Goal: Information Seeking & Learning: Learn about a topic

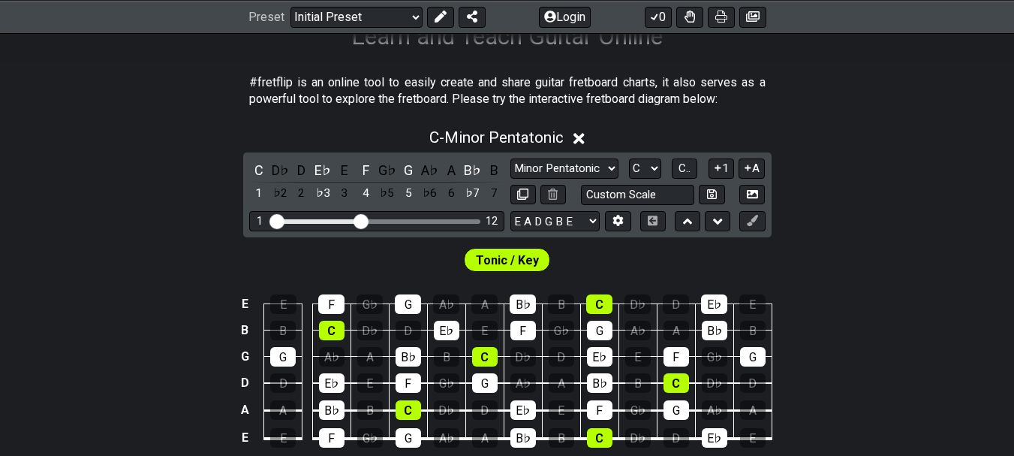
scroll to position [246, 0]
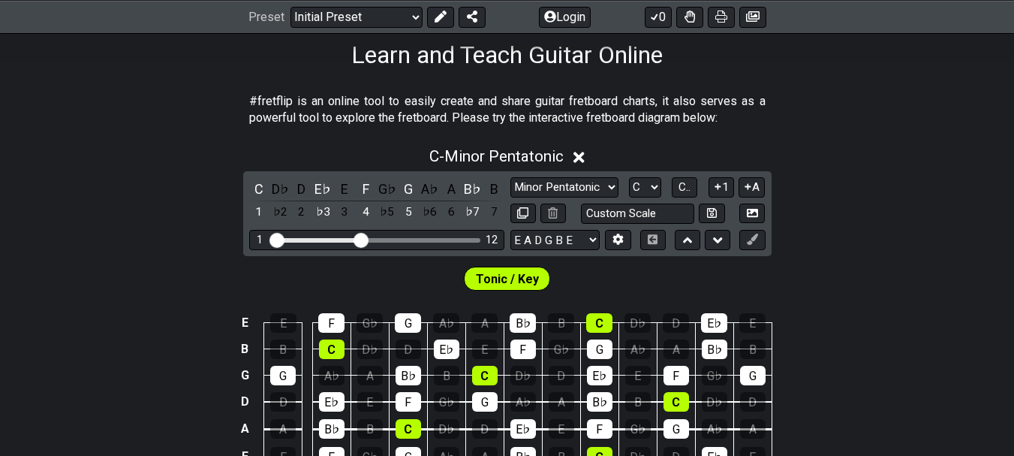
click at [585, 158] on icon at bounding box center [579, 157] width 11 height 11
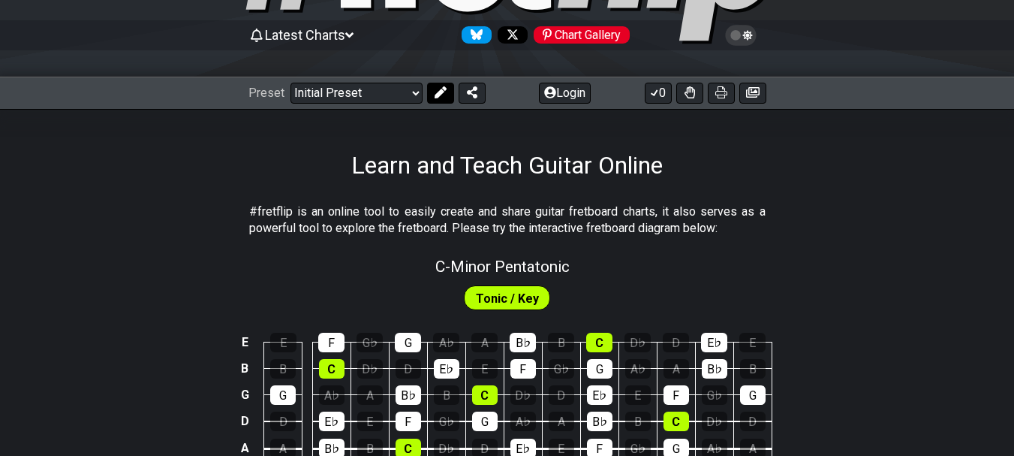
scroll to position [135, 0]
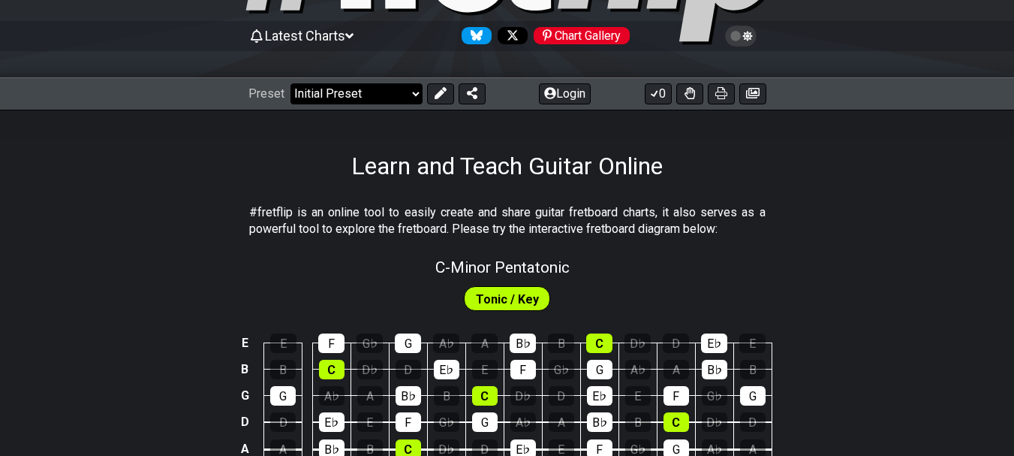
click at [405, 92] on select "Welcome to #fretflip! Initial Preset Custom Preset Minor Pentatonic Major Penta…" at bounding box center [357, 93] width 132 height 21
select select "/welcome"
click at [291, 83] on select "Welcome to #fretflip! Initial Preset Custom Preset Minor Pentatonic Major Penta…" at bounding box center [357, 93] width 132 height 21
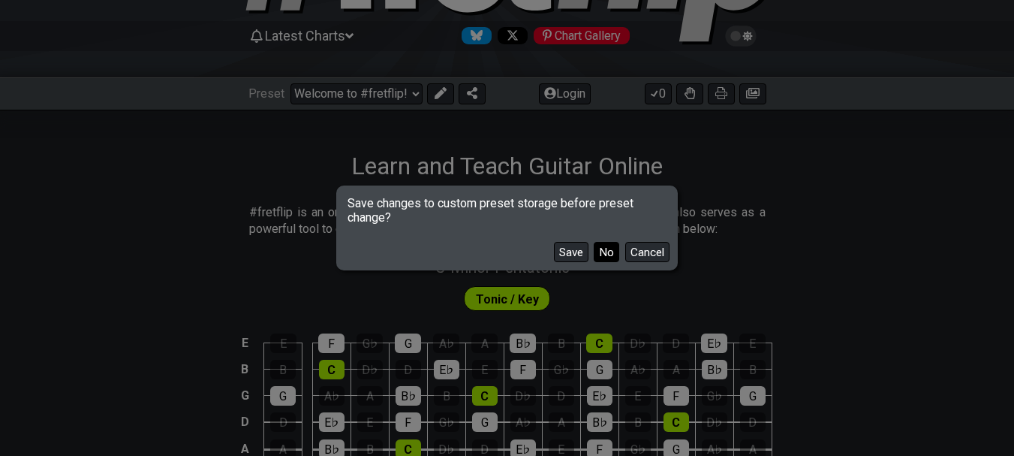
click at [598, 251] on button "No" at bounding box center [607, 252] width 26 height 20
select select "C"
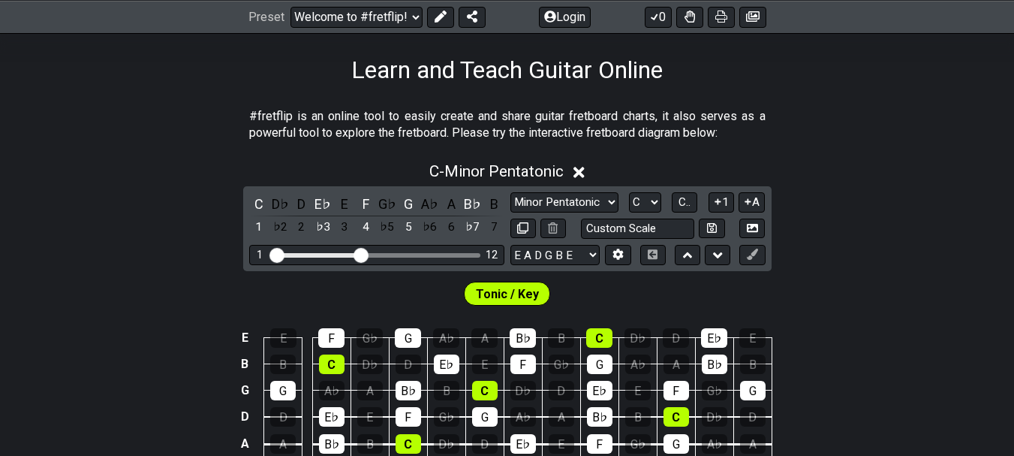
scroll to position [230, 0]
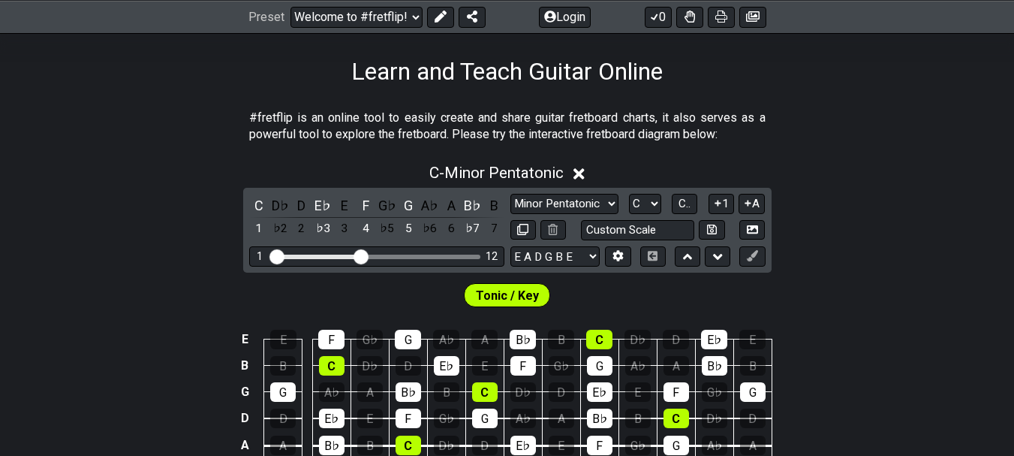
click at [583, 176] on icon at bounding box center [579, 173] width 11 height 11
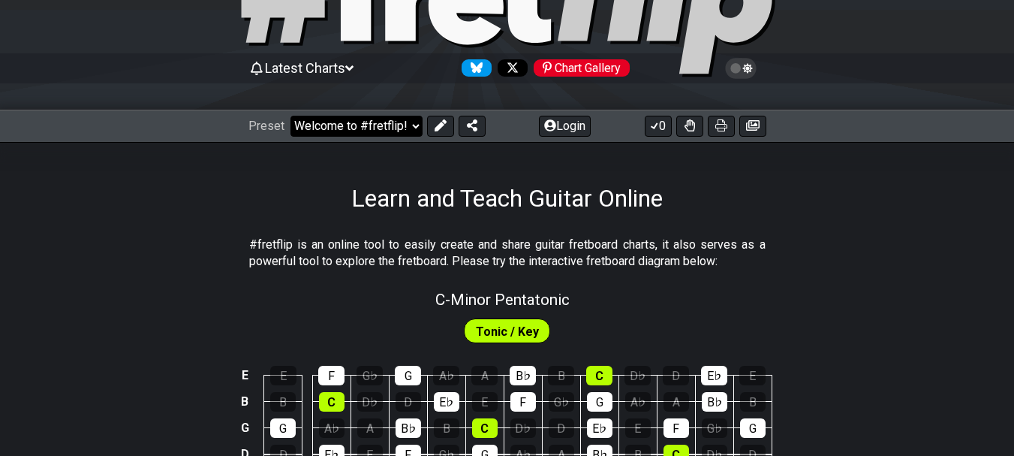
scroll to position [102, 0]
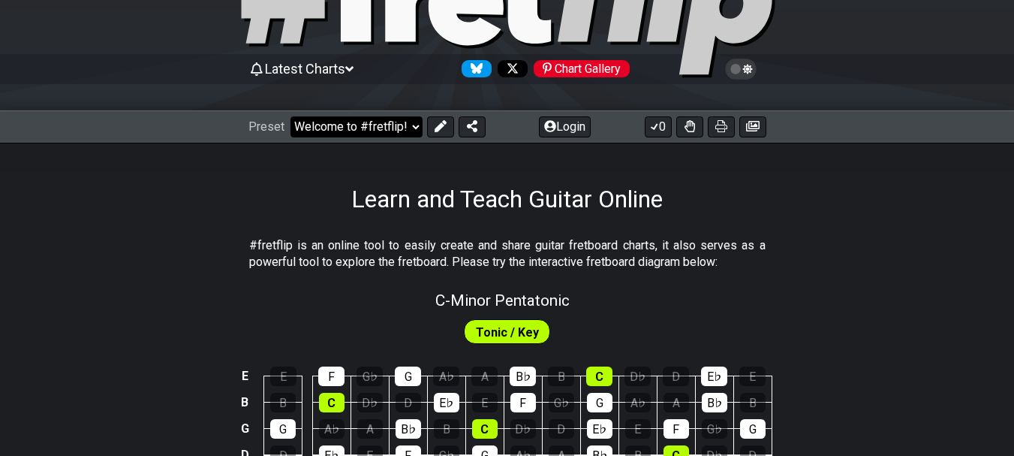
click at [377, 127] on select "Welcome to #fretflip! Initial Preset Custom Preset Minor Pentatonic Major Penta…" at bounding box center [357, 126] width 132 height 21
click at [291, 116] on select "Welcome to #fretflip! Initial Preset Custom Preset Minor Pentatonic Major Penta…" at bounding box center [357, 126] width 132 height 21
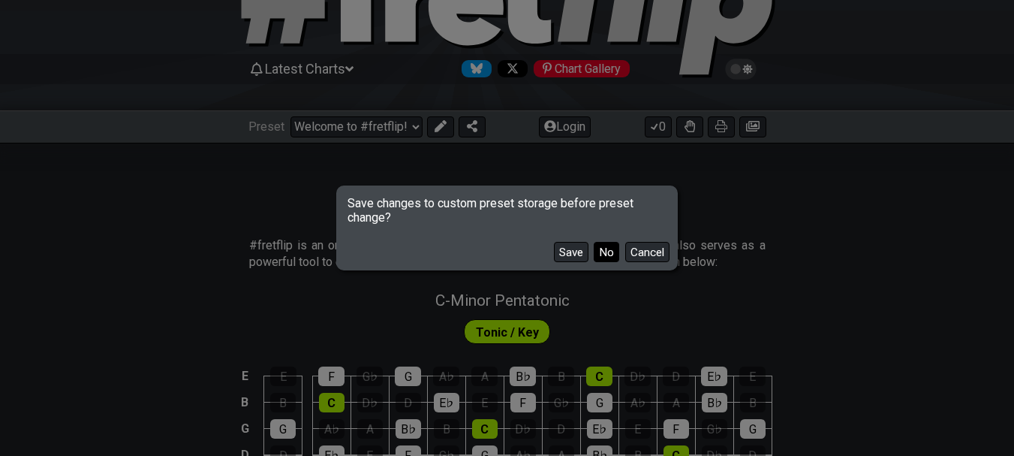
click at [604, 252] on button "No" at bounding box center [607, 252] width 26 height 20
select select "/musical-notes-explained"
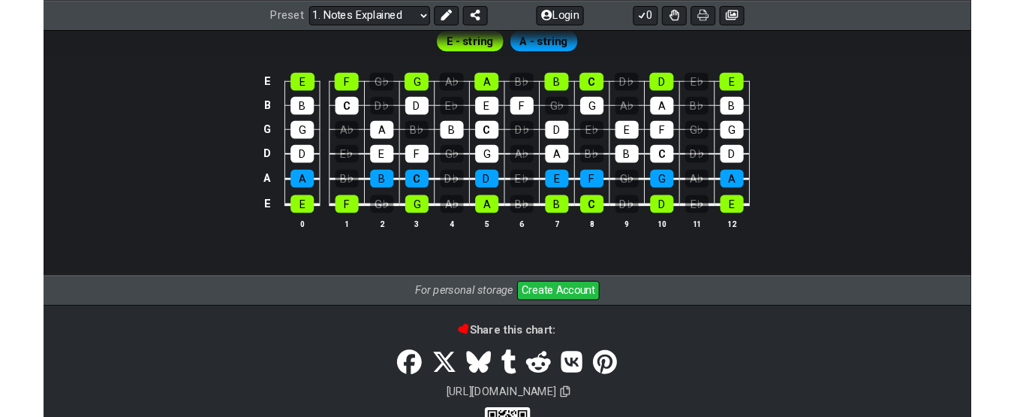
scroll to position [1570, 0]
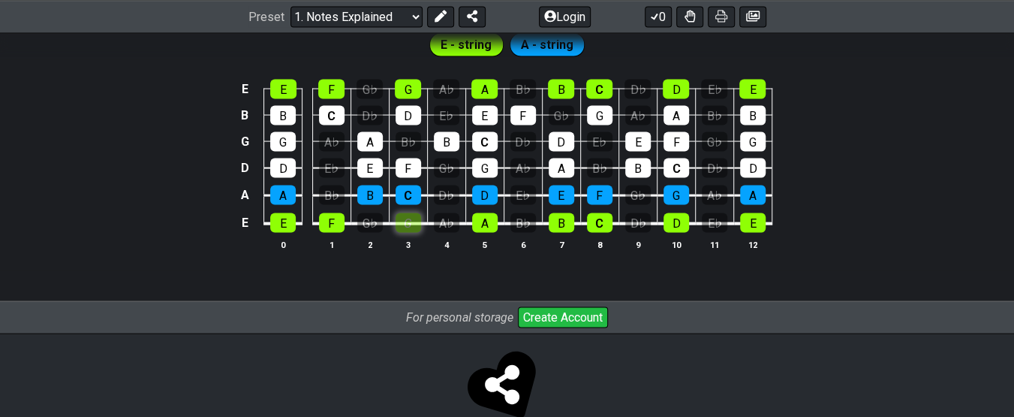
click at [407, 224] on div "G" at bounding box center [409, 223] width 26 height 20
click at [410, 220] on div "G" at bounding box center [409, 223] width 26 height 20
click at [680, 195] on div "G" at bounding box center [677, 195] width 26 height 20
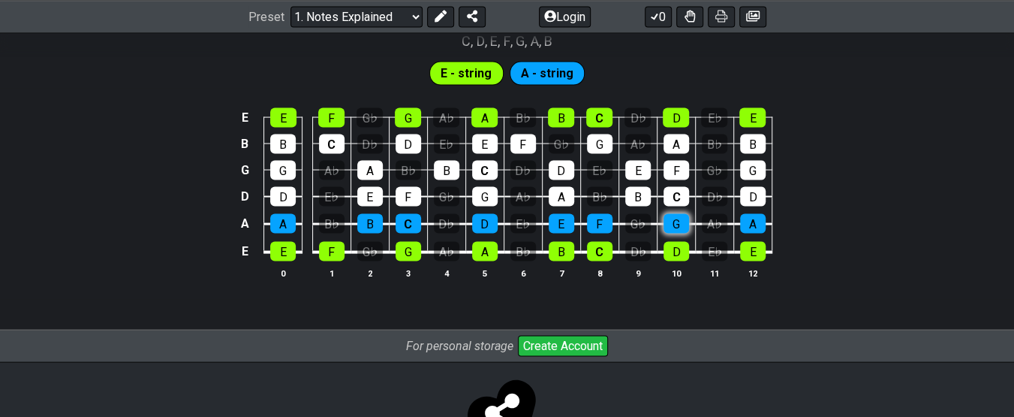
scroll to position [1540, 0]
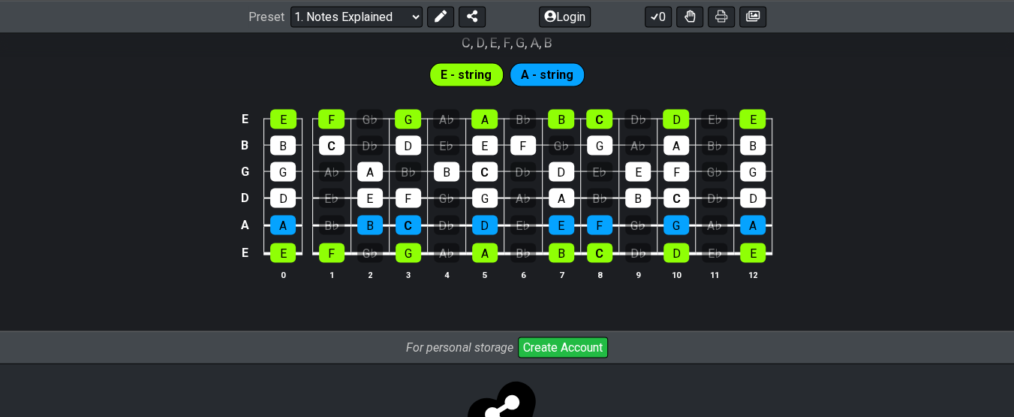
click at [465, 68] on span "E - string" at bounding box center [466, 76] width 51 height 22
click at [543, 74] on span "A - string" at bounding box center [547, 76] width 53 height 22
click at [481, 191] on div "G" at bounding box center [485, 198] width 26 height 20
click at [480, 195] on div "G" at bounding box center [485, 198] width 26 height 20
